Goal: Task Accomplishment & Management: Use online tool/utility

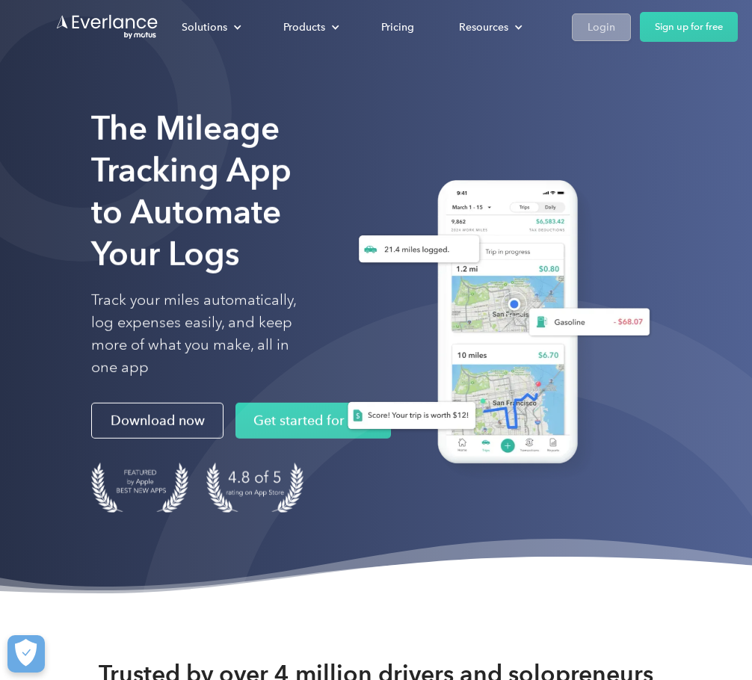
click at [598, 28] on div "Login" at bounding box center [601, 27] width 28 height 19
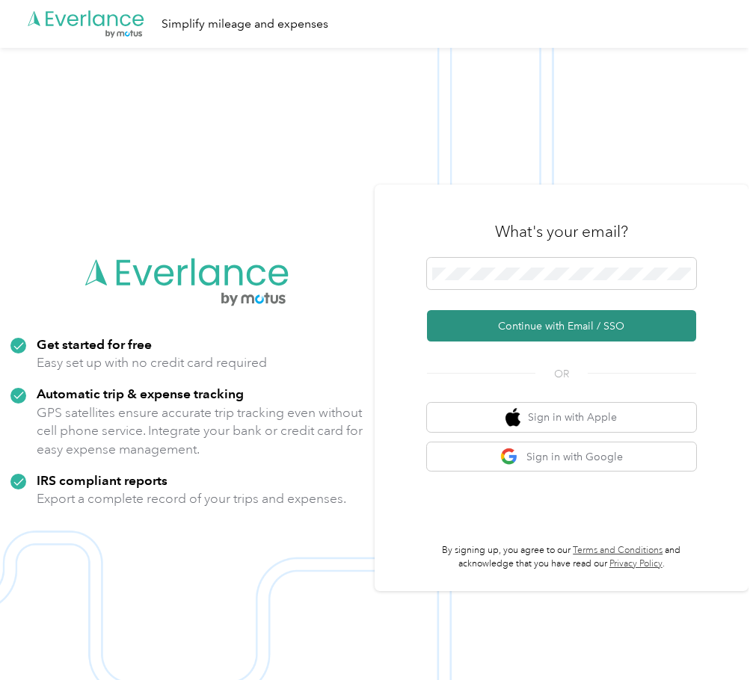
click at [525, 335] on button "Continue with Email / SSO" at bounding box center [561, 325] width 269 height 31
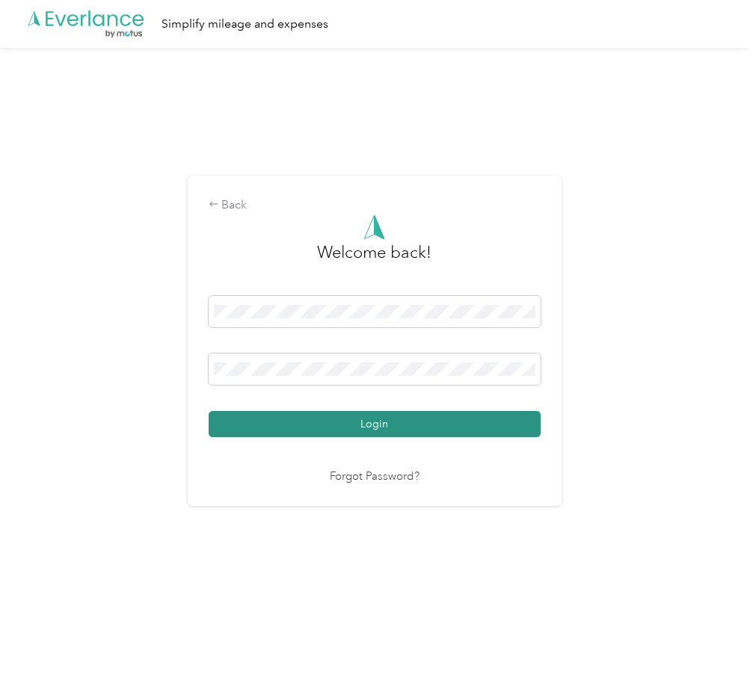
click at [318, 424] on button "Login" at bounding box center [375, 424] width 332 height 26
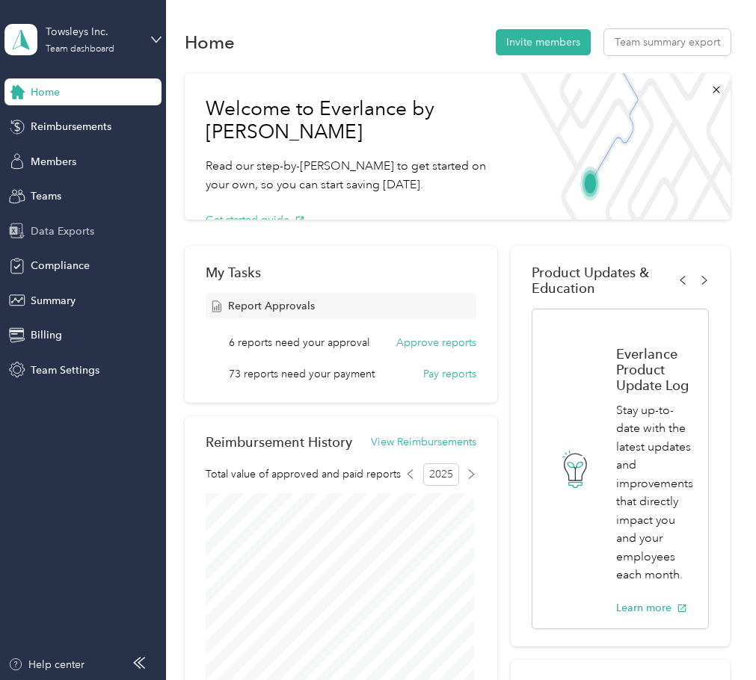
click at [55, 231] on span "Data Exports" at bounding box center [63, 231] width 64 height 16
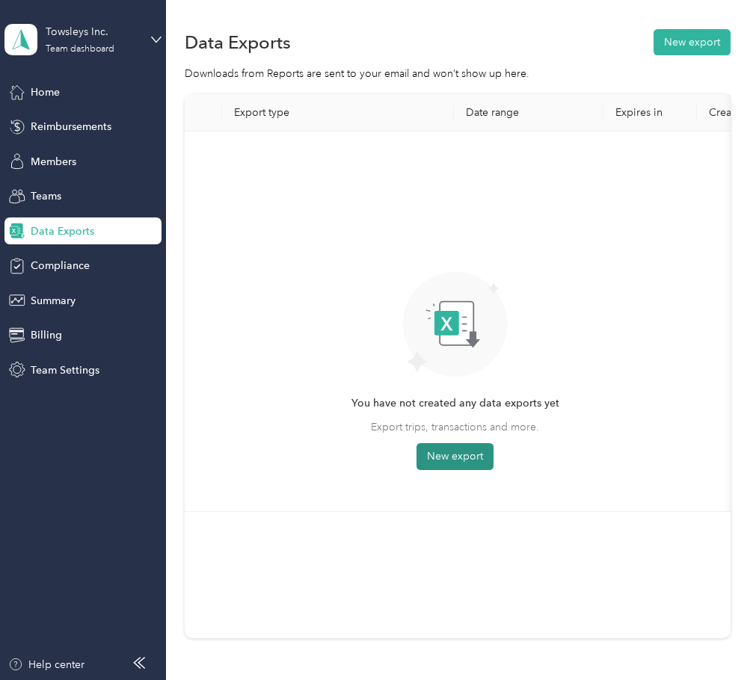
click at [444, 462] on button "New export" at bounding box center [454, 456] width 77 height 27
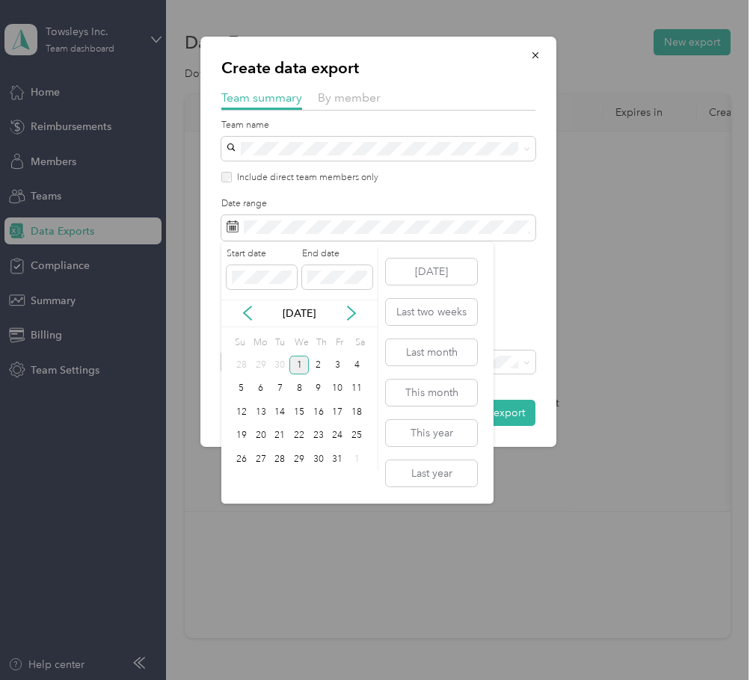
click at [254, 304] on div "Oct 2025" at bounding box center [299, 314] width 156 height 28
click at [253, 307] on icon at bounding box center [247, 313] width 15 height 15
click at [248, 314] on icon at bounding box center [247, 313] width 15 height 15
click at [333, 362] on div "1" at bounding box center [337, 365] width 19 height 19
click at [238, 480] on div "31" at bounding box center [241, 483] width 19 height 19
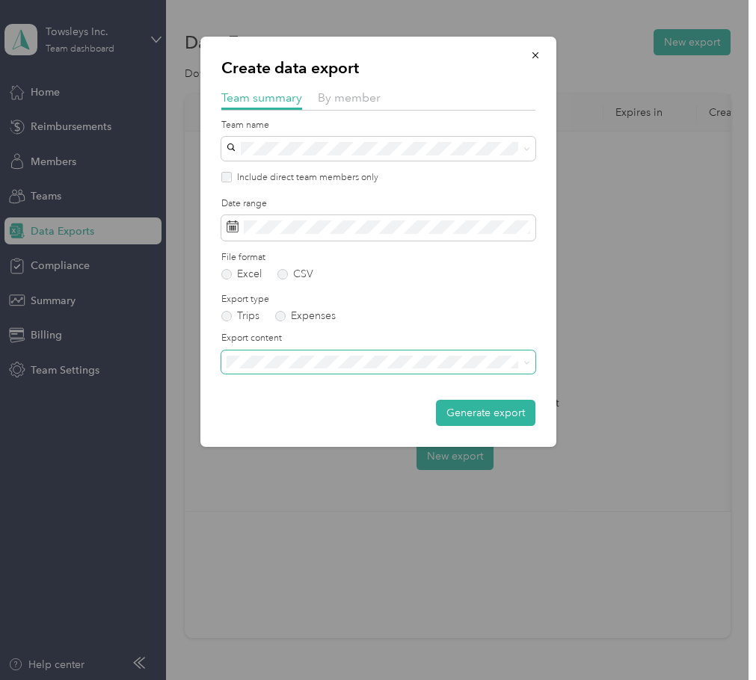
click at [283, 363] on div "Export content" at bounding box center [378, 353] width 314 height 42
click at [297, 410] on span "Summary and full trips list" at bounding box center [292, 414] width 120 height 13
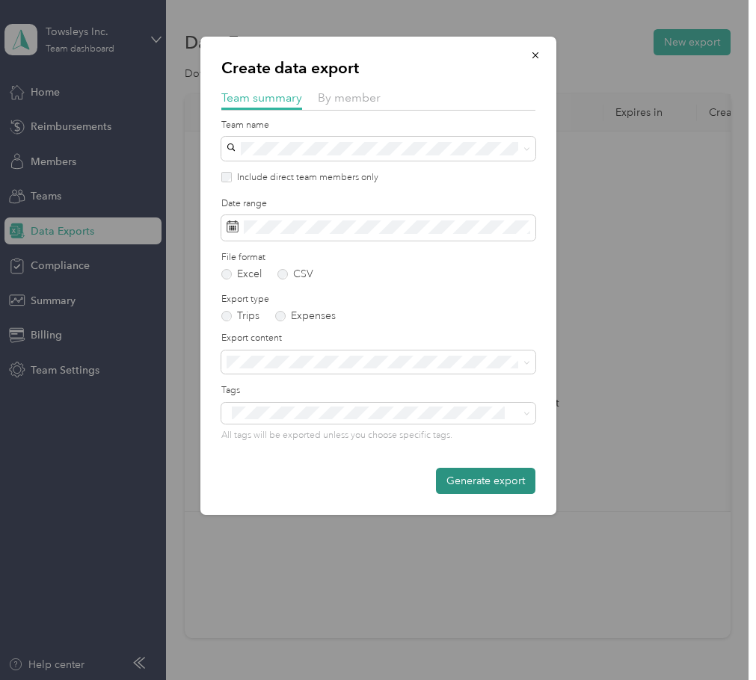
click at [465, 483] on button "Generate export" at bounding box center [485, 481] width 99 height 26
